Goal: Find specific page/section: Find specific page/section

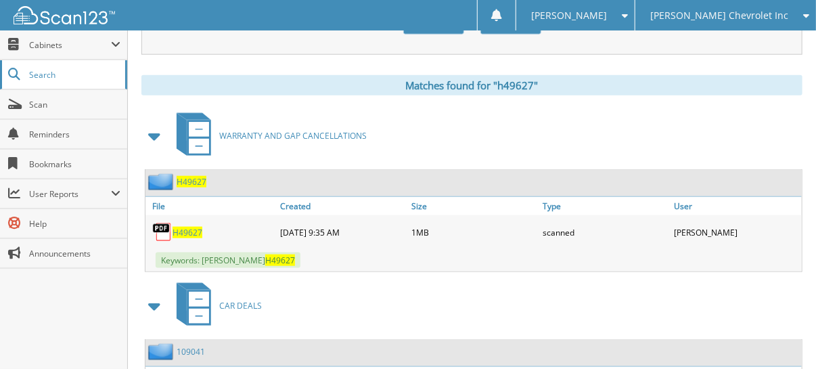
click at [79, 79] on span "Search" at bounding box center [73, 75] width 89 height 12
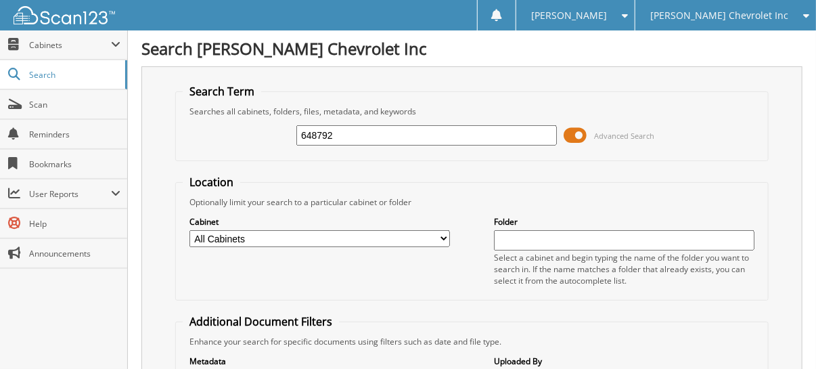
type input "648792"
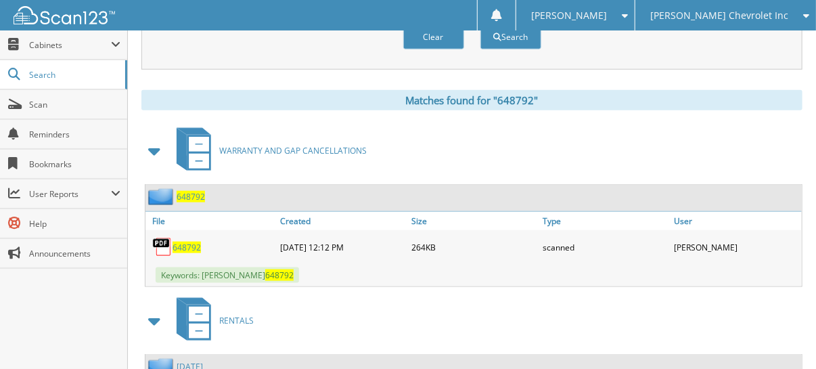
scroll to position [542, 0]
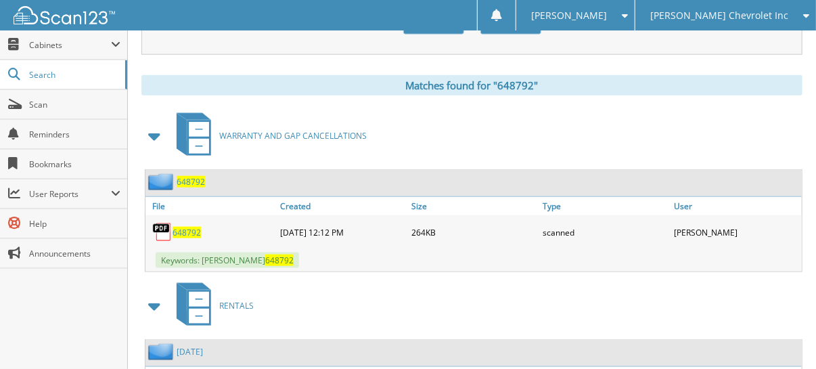
click at [190, 227] on span "648792" at bounding box center [187, 233] width 28 height 12
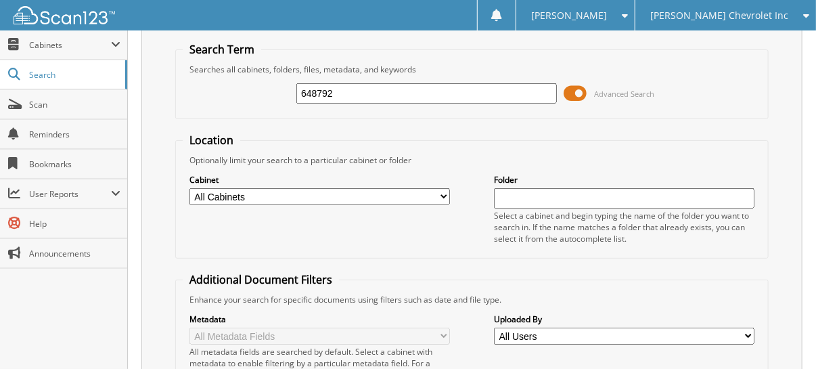
scroll to position [0, 0]
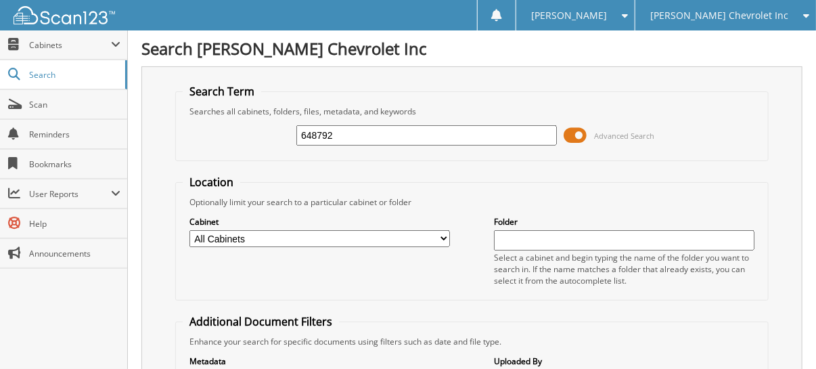
drag, startPoint x: 424, startPoint y: 130, endPoint x: 154, endPoint y: 130, distance: 269.4
click at [158, 130] on div "Search Term Searches all cabinets, folders, files, metadata, and keywords 64879…" at bounding box center [471, 331] width 661 height 530
type input "245557"
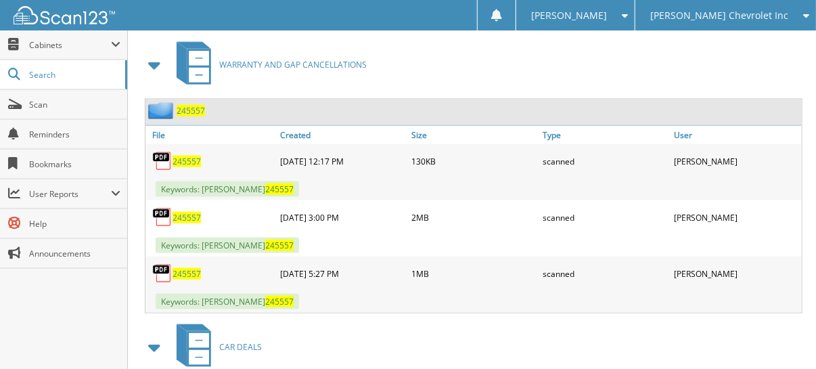
scroll to position [609, 0]
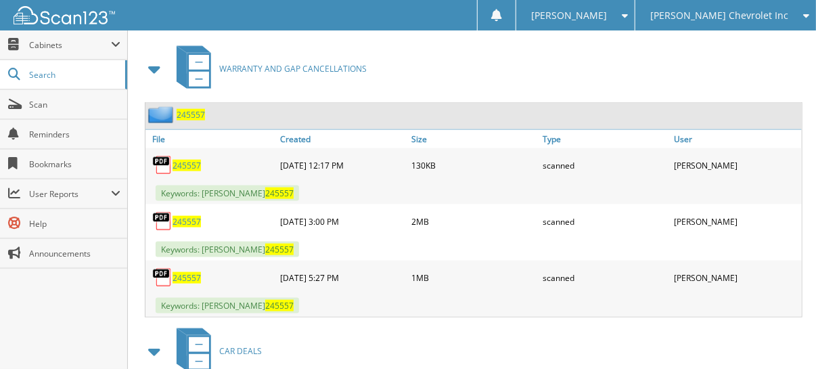
click at [191, 272] on span "245557" at bounding box center [187, 278] width 28 height 12
click at [190, 216] on span "245557" at bounding box center [187, 222] width 28 height 12
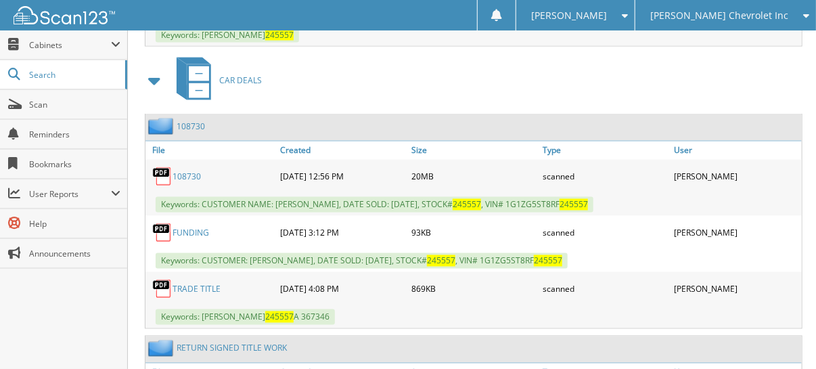
click at [194, 171] on link "108730" at bounding box center [187, 177] width 28 height 12
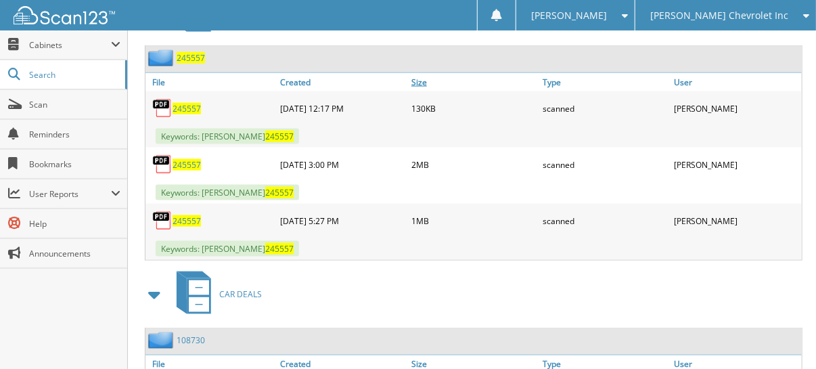
scroll to position [745, 0]
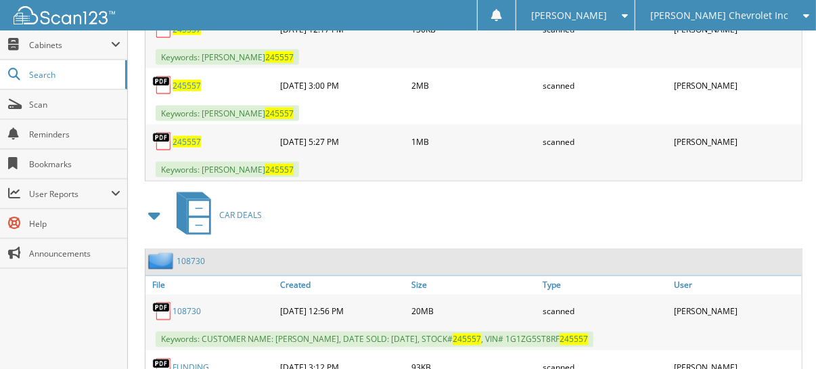
click at [181, 80] on span "245557" at bounding box center [187, 86] width 28 height 12
